Goal: Task Accomplishment & Management: Manage account settings

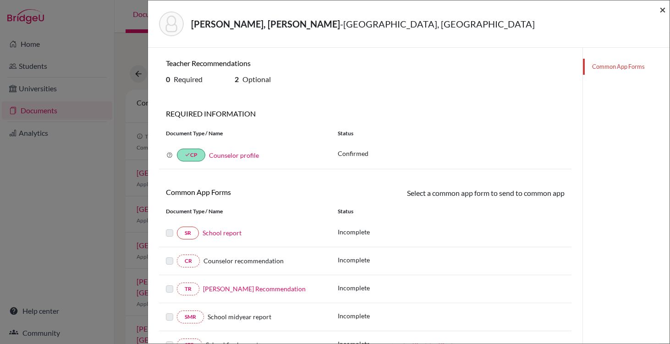
scroll to position [428, 0]
click at [665, 10] on span "×" at bounding box center [662, 9] width 6 height 13
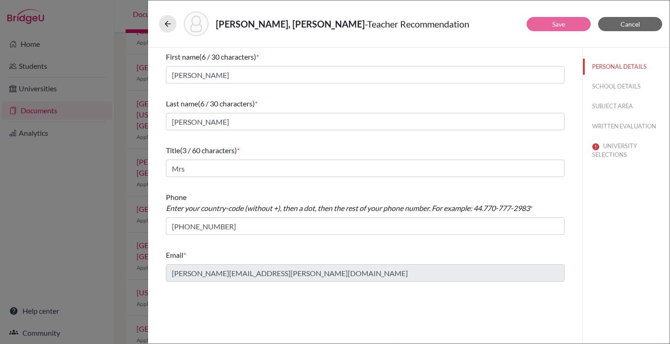
click at [11, 50] on div "Çeltikçioğlu, Ece Chloe - Teacher Recommendation Save Cancel First name (6 / 30…" at bounding box center [335, 172] width 670 height 344
click at [629, 22] on span "Cancel" at bounding box center [630, 24] width 20 height 8
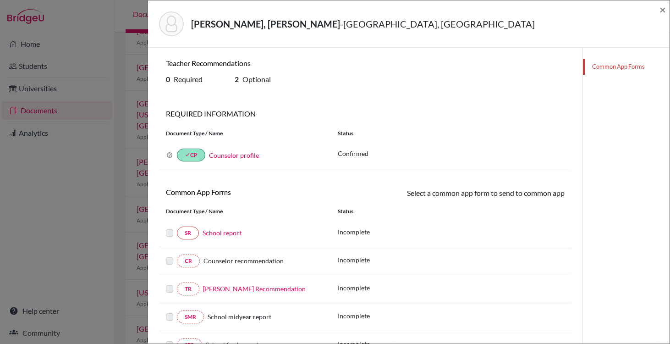
click at [666, 12] on div "Çeltikçioğlu, Ece Chloe - Purdue University, West Lafayette ×" at bounding box center [408, 23] width 521 height 47
click at [664, 11] on span "×" at bounding box center [662, 9] width 6 height 13
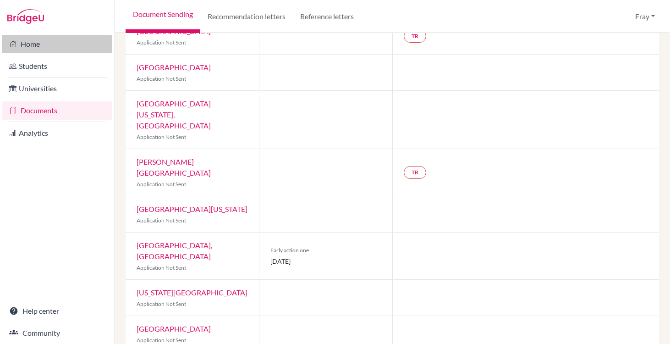
click at [81, 41] on link "Home" at bounding box center [57, 44] width 110 height 18
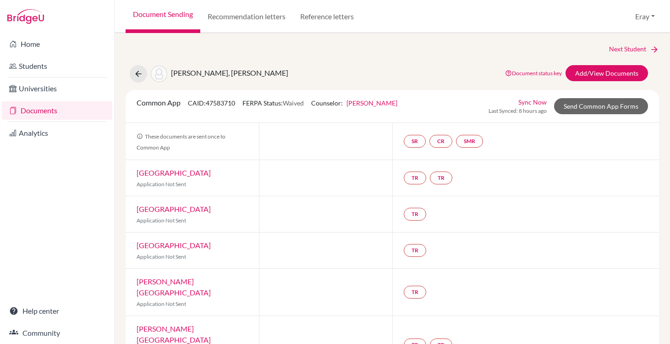
scroll to position [428, 0]
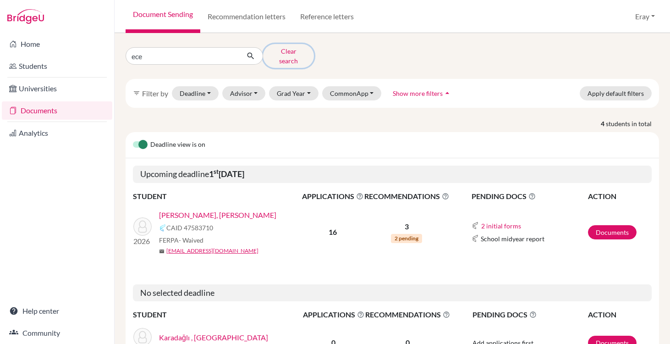
click at [281, 57] on button "Clear search" at bounding box center [288, 56] width 51 height 24
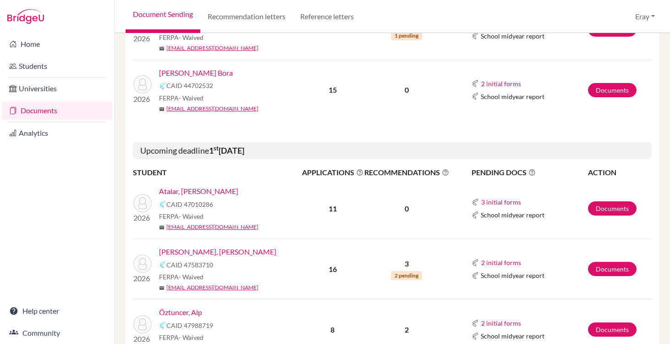
scroll to position [371, 0]
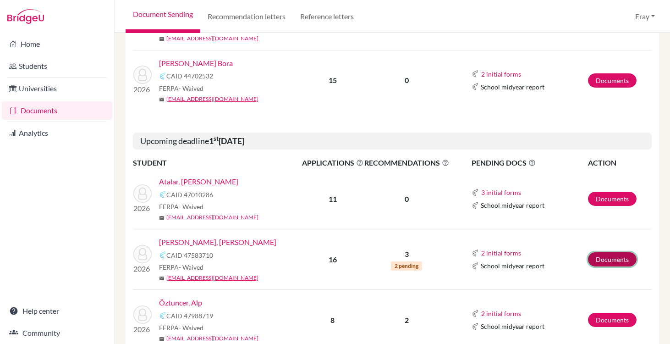
click at [615, 257] on link "Documents" at bounding box center [612, 259] width 49 height 14
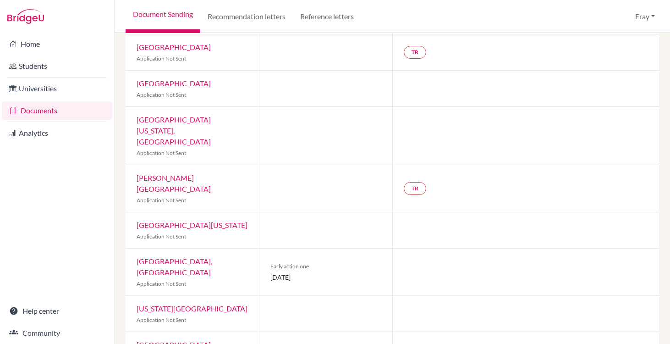
scroll to position [428, 0]
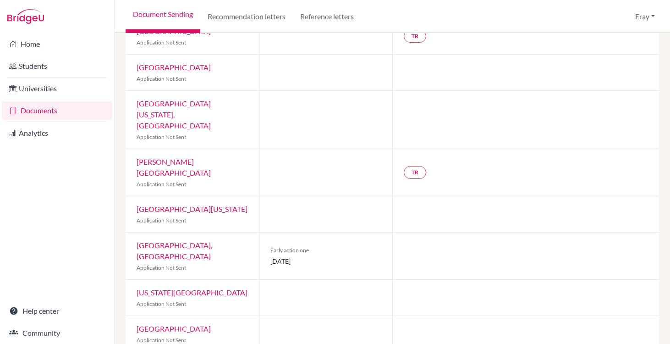
click at [56, 112] on link "Documents" at bounding box center [57, 110] width 110 height 18
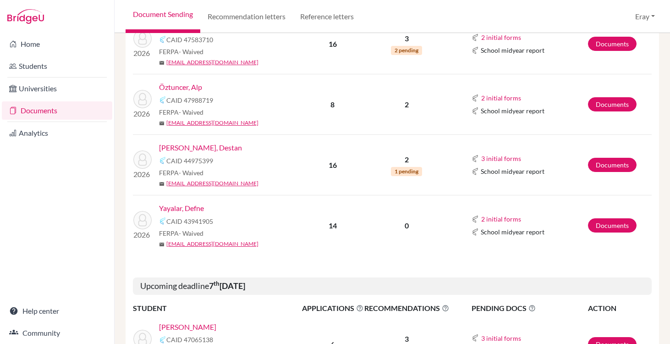
scroll to position [603, 0]
